Goal: Find specific page/section: Find specific page/section

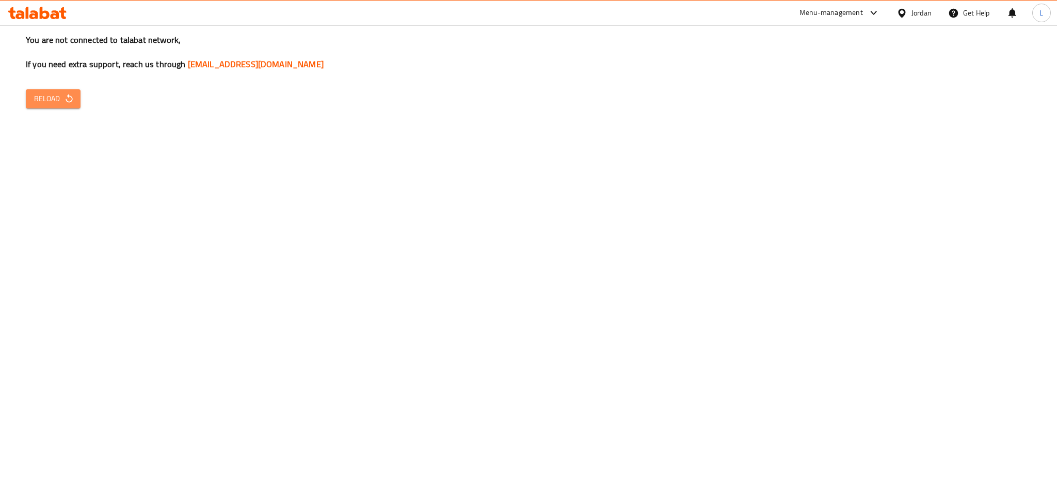
click at [64, 93] on icon "button" at bounding box center [69, 98] width 10 height 10
click at [53, 100] on span "Reload" at bounding box center [53, 98] width 38 height 13
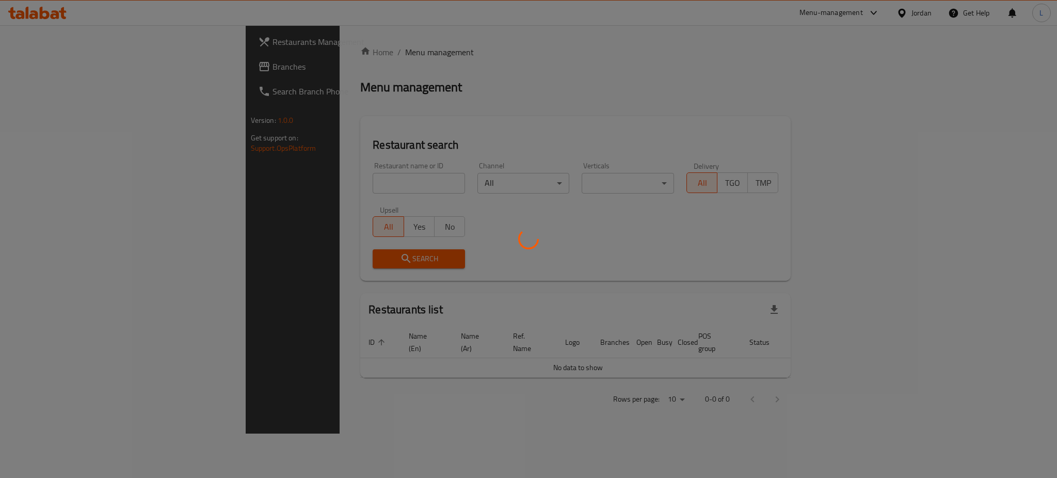
click at [311, 173] on div at bounding box center [528, 239] width 1057 height 478
click at [301, 184] on div at bounding box center [528, 239] width 1057 height 478
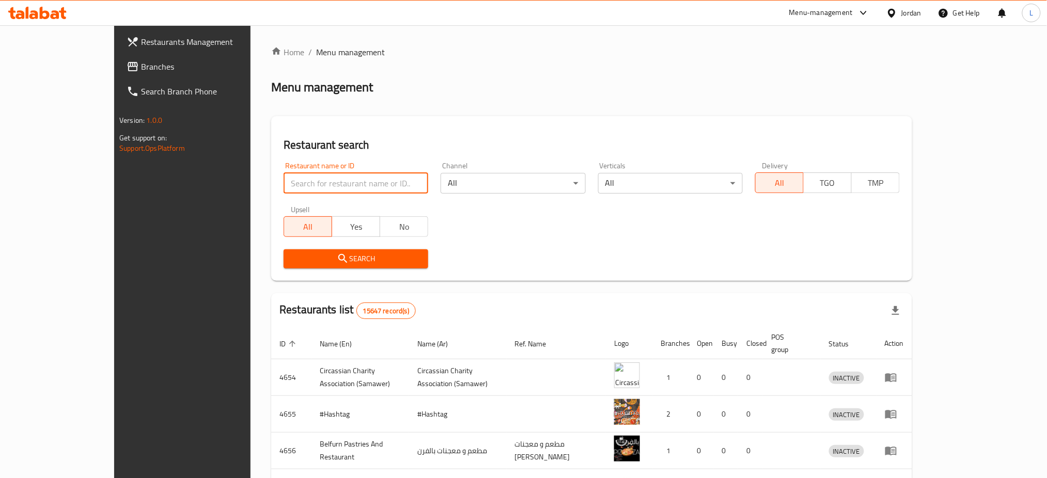
click at [286, 178] on input "search" at bounding box center [355, 183] width 145 height 21
type input "cloudy sweet"
click at [304, 265] on button "Search" at bounding box center [355, 258] width 145 height 19
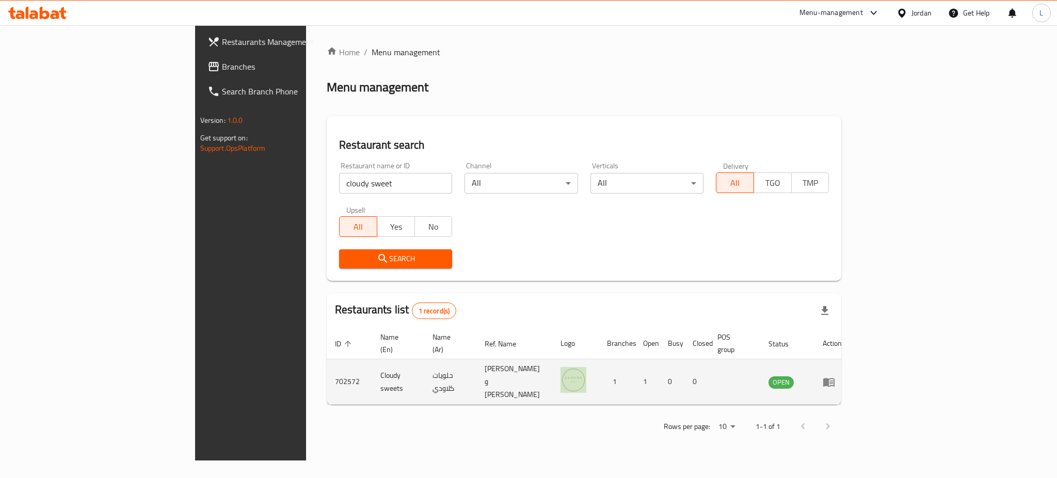
click at [327, 362] on td "702572" at bounding box center [349, 381] width 45 height 45
copy td "702572"
click at [372, 366] on td "Cloudy sweets" at bounding box center [398, 381] width 52 height 45
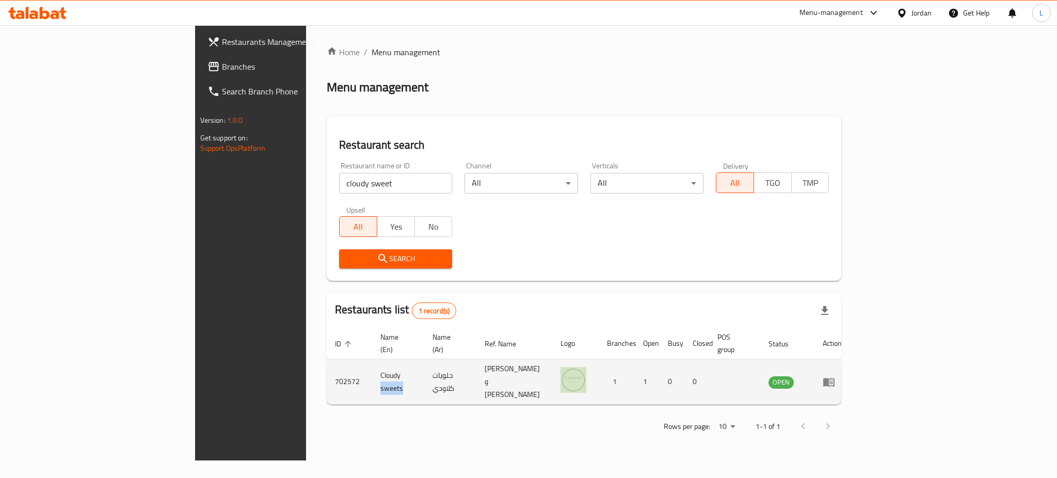
click at [372, 366] on td "Cloudy sweets" at bounding box center [398, 381] width 52 height 45
copy td "Cloudy sweets"
